Goal: Check status

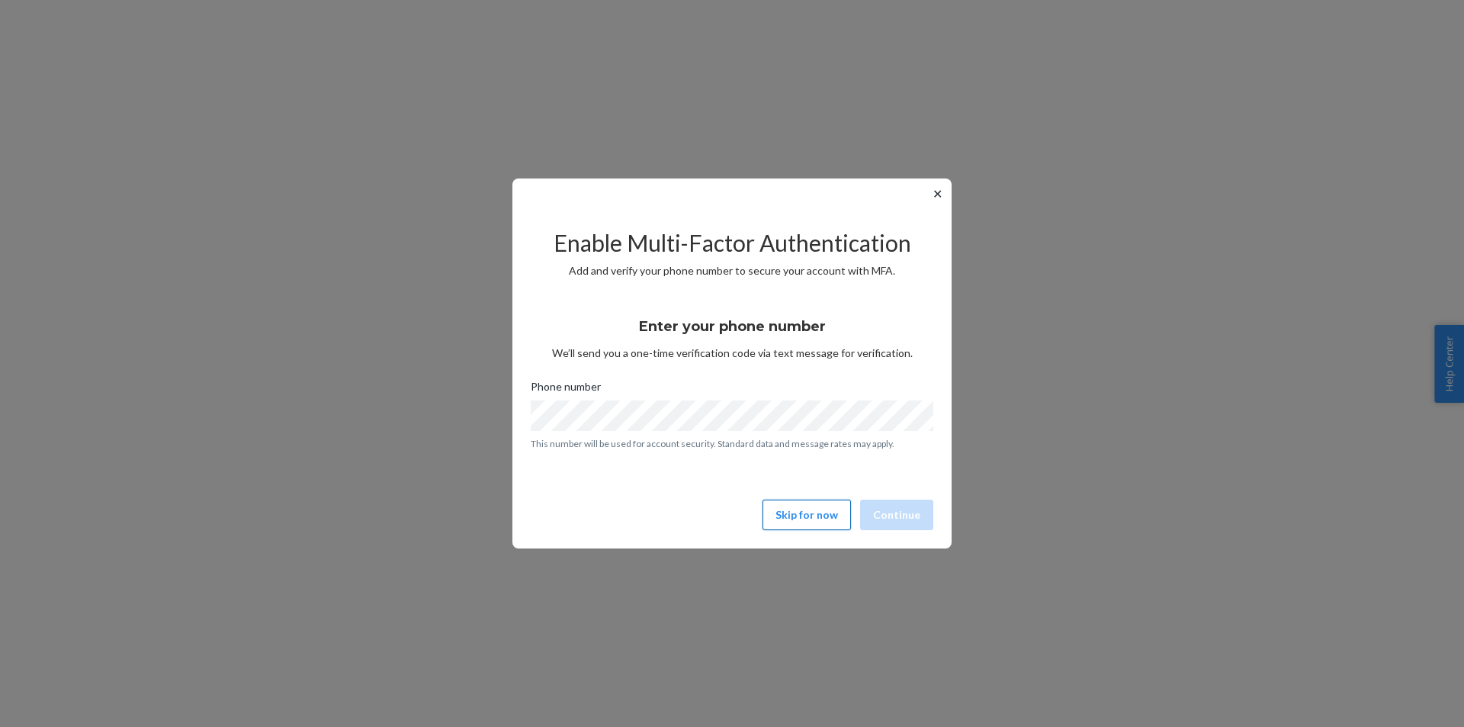
click at [802, 523] on button "Skip for now" at bounding box center [807, 514] width 88 height 31
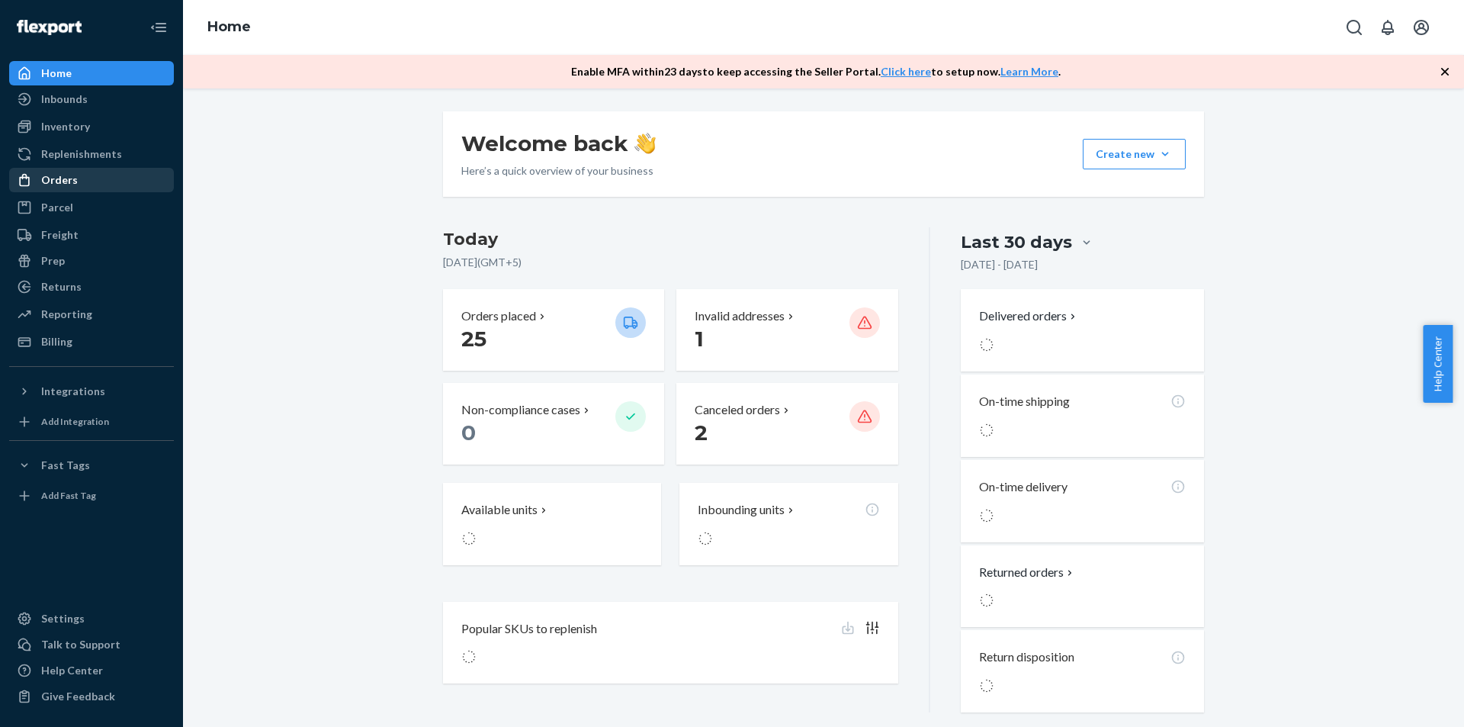
click at [57, 182] on div "Orders" at bounding box center [59, 179] width 37 height 15
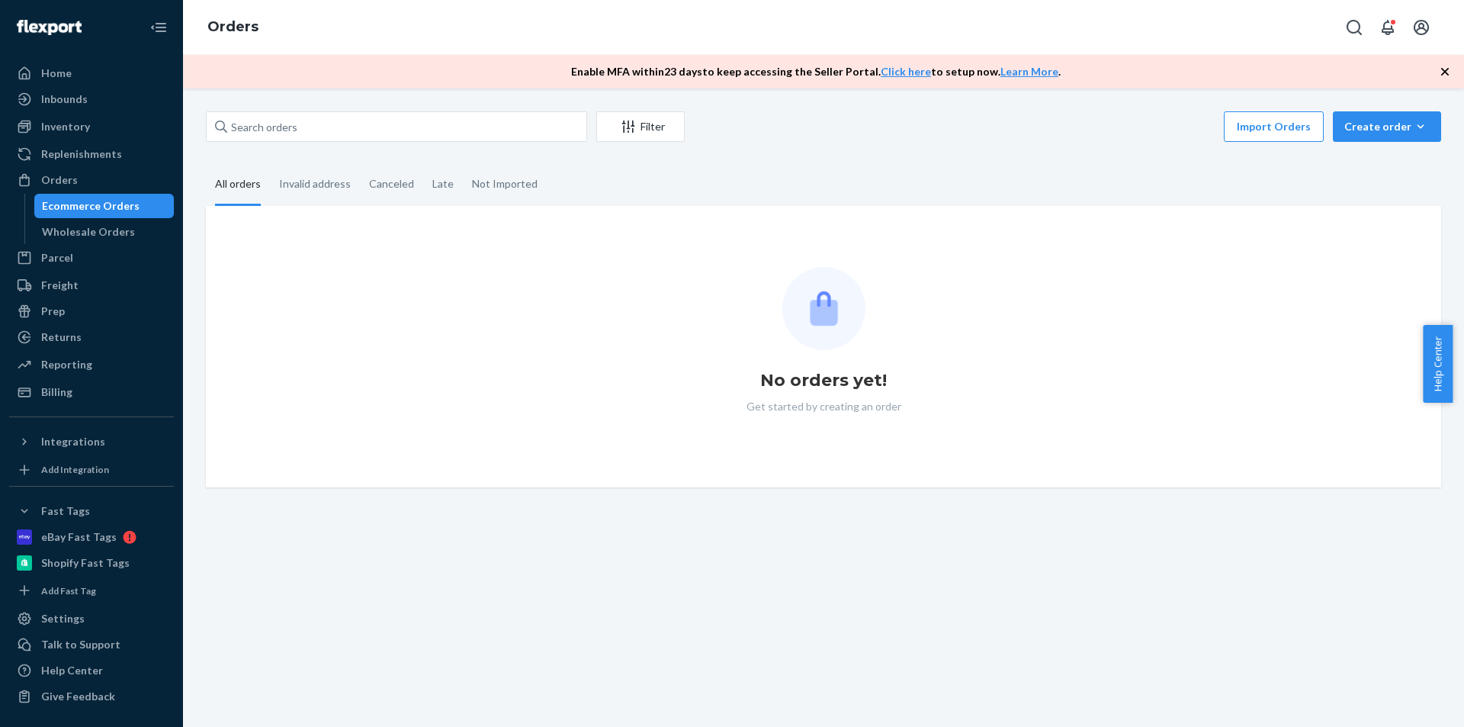
click at [321, 142] on div "Filter Import Orders Create order Ecommerce order Removal order" at bounding box center [823, 128] width 1235 height 34
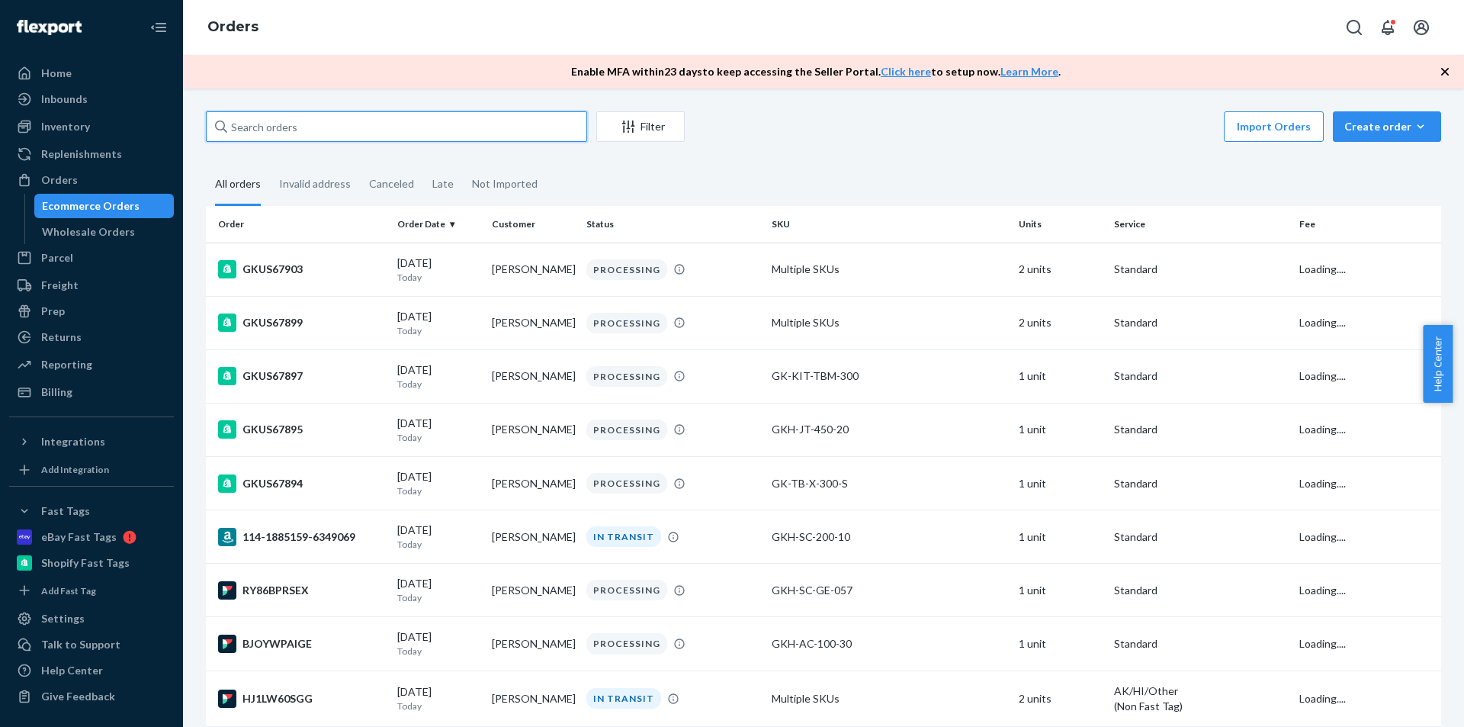
click at [329, 135] on input "text" at bounding box center [396, 126] width 381 height 31
paste input "111-6367149-0164263"
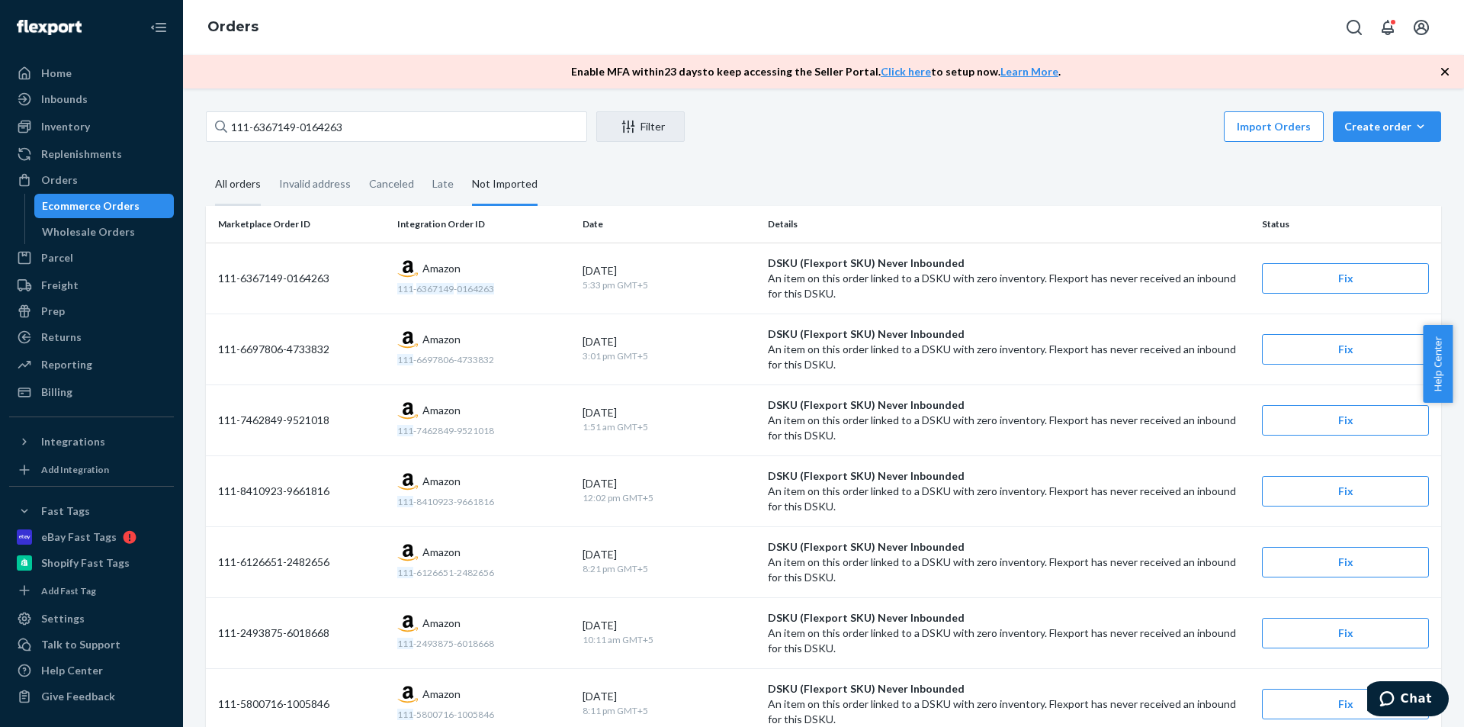
click at [242, 190] on div "All orders" at bounding box center [238, 185] width 46 height 42
click at [206, 164] on input "All orders" at bounding box center [206, 164] width 0 height 0
drag, startPoint x: 377, startPoint y: 129, endPoint x: -59, endPoint y: 122, distance: 437.0
click at [0, 122] on html "Home Inbounds Shipping Plans Problems Inventory Products Replenishments Orders …" at bounding box center [732, 363] width 1464 height 727
paste input "3-5738431-9526658"
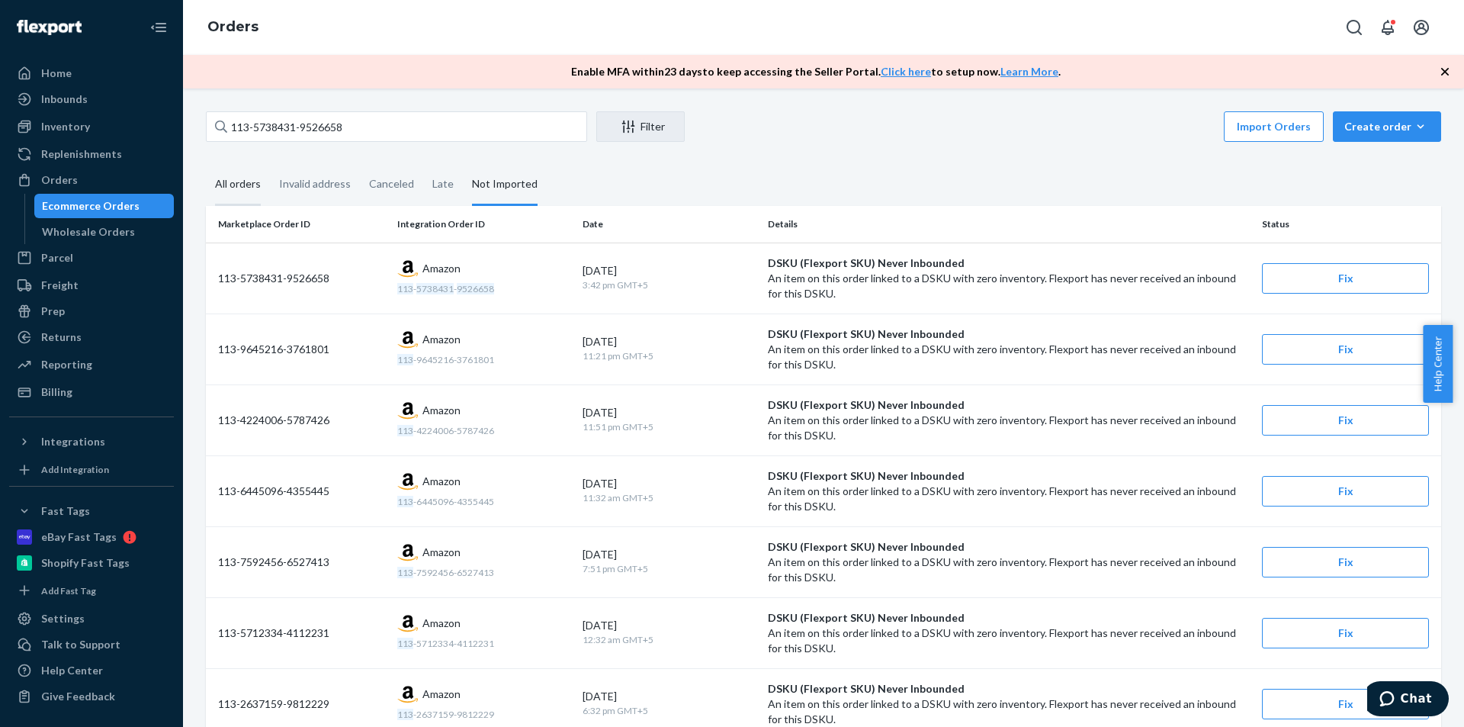
click at [259, 191] on div "All orders" at bounding box center [238, 185] width 46 height 42
click at [206, 164] on input "All orders" at bounding box center [206, 164] width 0 height 0
drag, startPoint x: 357, startPoint y: 127, endPoint x: 190, endPoint y: 124, distance: 167.0
click at [190, 124] on div "113-5738431-9526658 Filter Import Orders Create order Ecommerce order Removal o…" at bounding box center [823, 407] width 1281 height 638
paste input "4-5748376-4629846"
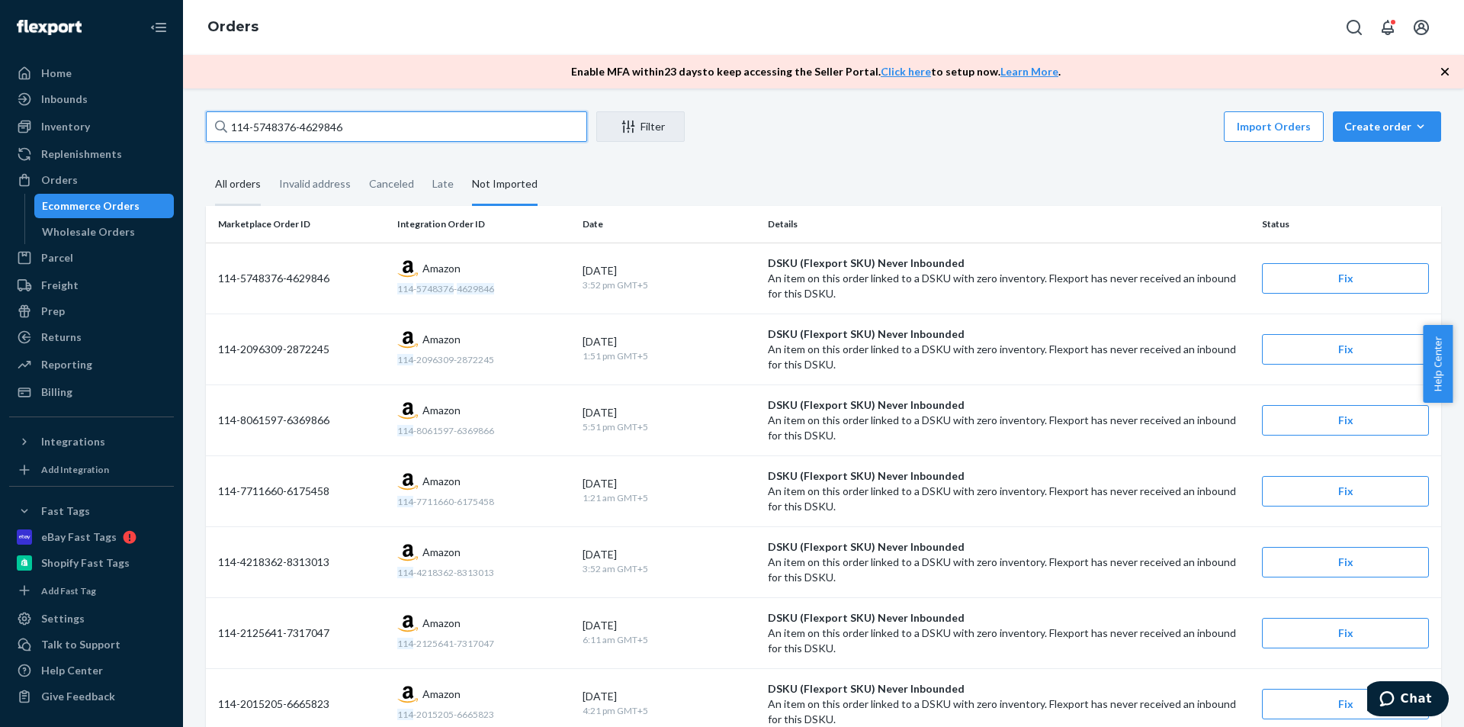
type input "114-5748376-4629846"
click at [233, 177] on div "All orders" at bounding box center [238, 185] width 46 height 42
click at [206, 164] on input "All orders" at bounding box center [206, 164] width 0 height 0
